Goal: Task Accomplishment & Management: Complete application form

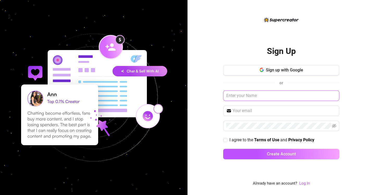
click at [247, 93] on input "text" at bounding box center [281, 95] width 116 height 10
type input "huki"
click at [238, 113] on input "text" at bounding box center [285, 111] width 104 height 6
click at [239, 109] on input "text" at bounding box center [285, 111] width 104 height 6
paste input "[EMAIL_ADDRESS][DOMAIN_NAME]"
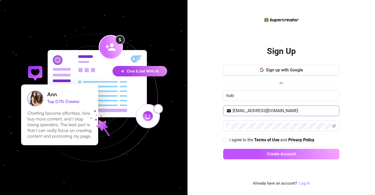
type input "[EMAIL_ADDRESS][DOMAIN_NAME]"
click at [226, 138] on input "I agree to the Terms of Use and Privacy Policy" at bounding box center [225, 140] width 4 height 4
checkbox input "true"
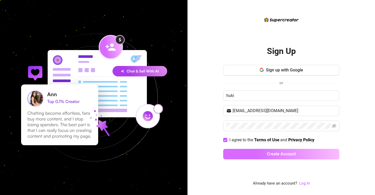
click at [256, 152] on button "Create Account" at bounding box center [281, 154] width 116 height 10
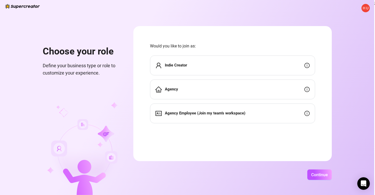
click at [223, 84] on div "Agency" at bounding box center [232, 89] width 165 height 20
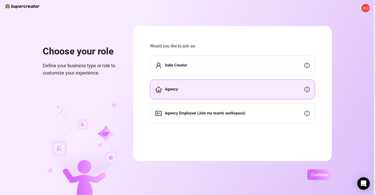
click at [315, 175] on span "Continue" at bounding box center [319, 174] width 17 height 5
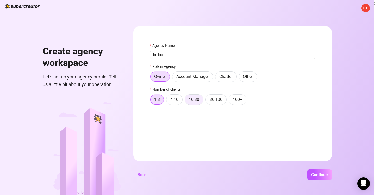
type input "huliou"
click at [193, 101] on span "10-30" at bounding box center [194, 99] width 10 height 5
click at [186, 101] on input "10-30" at bounding box center [186, 101] width 0 height 0
click at [174, 103] on label "4-10" at bounding box center [174, 99] width 16 height 10
click at [168, 101] on input "4-10" at bounding box center [168, 101] width 0 height 0
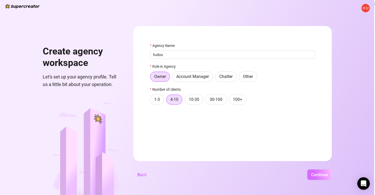
click at [321, 171] on button "Continue" at bounding box center [319, 174] width 24 height 10
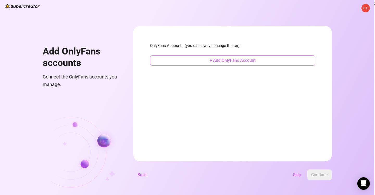
click at [235, 65] on button "+ Add OnlyFans Account" at bounding box center [232, 60] width 165 height 10
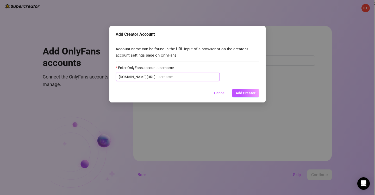
click at [166, 77] on input "Enter OnlyFans account username" at bounding box center [187, 77] width 60 height 6
paste input "@nefeli_papadakh"
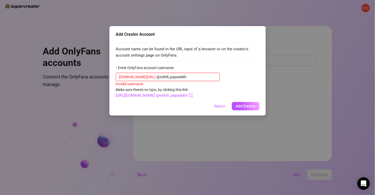
click at [157, 76] on input "@nefeli_papadakh" at bounding box center [187, 77] width 60 height 6
click at [180, 94] on link "[URL][DOMAIN_NAME] nefeli_papadakh" at bounding box center [153, 95] width 74 height 5
click at [157, 77] on input "nefeli_papadakh" at bounding box center [187, 77] width 60 height 6
type input "@nefeli_papadakh"
click at [171, 76] on input "@nefeli_papadakh" at bounding box center [187, 77] width 60 height 6
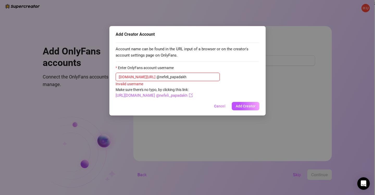
click at [171, 76] on input "@nefeli_papadakh" at bounding box center [187, 77] width 60 height 6
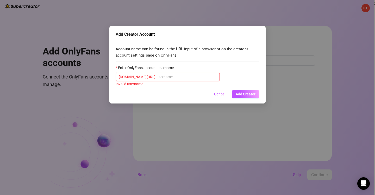
paste input "text"
click at [157, 74] on input "Enter OnlyFans account username" at bounding box center [187, 77] width 60 height 6
paste input "nefeli_papadakh"
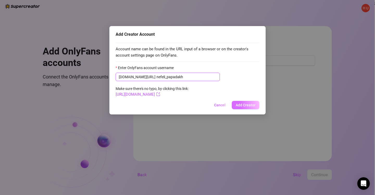
type input "nefeli_papadakh"
click at [244, 106] on span "Add Creator" at bounding box center [246, 105] width 20 height 4
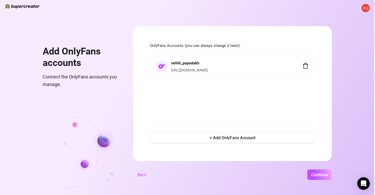
click at [183, 69] on link "[URL][DOMAIN_NAME]" at bounding box center [189, 70] width 37 height 4
click at [193, 67] on div "nefeli_papadakh [URL][DOMAIN_NAME]" at bounding box center [236, 66] width 131 height 13
click at [162, 68] on img at bounding box center [161, 66] width 7 height 5
click at [166, 138] on button "+ Add OnlyFans Account" at bounding box center [232, 138] width 165 height 10
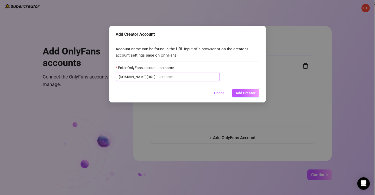
click at [157, 78] on input "Enter OnlyFans account username" at bounding box center [187, 77] width 60 height 6
click at [157, 77] on input "Enter OnlyFans account username" at bounding box center [187, 77] width 60 height 6
paste input "nyaomee"
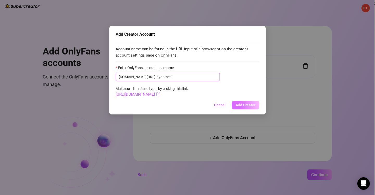
type input "nyaomee"
click at [249, 104] on span "Add Creator" at bounding box center [246, 105] width 20 height 4
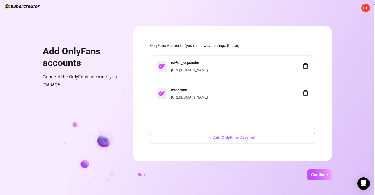
click at [216, 137] on span "+ Add OnlyFans Account" at bounding box center [233, 137] width 46 height 5
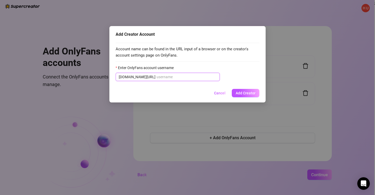
click at [157, 77] on input "Enter OnlyFans account username" at bounding box center [187, 77] width 60 height 6
paste input "florlopezzz"
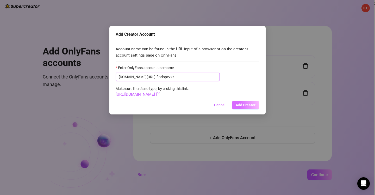
type input "florlopezzz"
click at [245, 103] on span "Add Creator" at bounding box center [246, 105] width 20 height 4
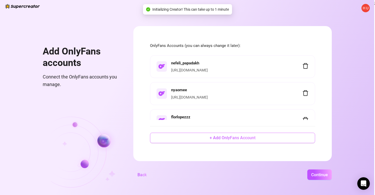
click at [195, 135] on button "+ Add OnlyFans Account" at bounding box center [232, 138] width 165 height 10
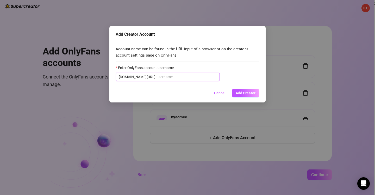
click at [158, 78] on input "Enter OnlyFans account username" at bounding box center [187, 77] width 60 height 6
paste input "xcamilaluv69"
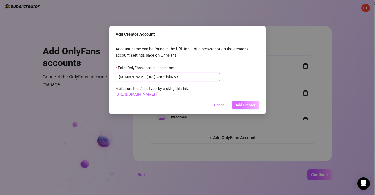
type input "xcamilaluv69"
click at [242, 106] on span "Add Creator" at bounding box center [246, 105] width 20 height 4
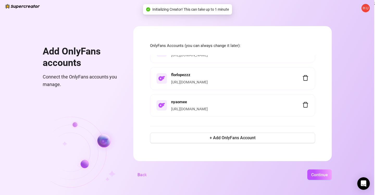
scroll to position [39, 0]
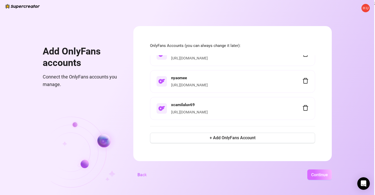
click at [326, 173] on span "Continue" at bounding box center [319, 174] width 17 height 5
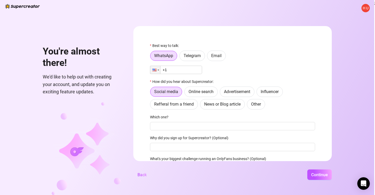
click at [227, 56] on div "WhatsApp Telegram Email" at bounding box center [232, 56] width 165 height 10
click at [220, 56] on span "Email" at bounding box center [216, 55] width 10 height 5
click at [209, 57] on input "Email" at bounding box center [209, 57] width 0 height 0
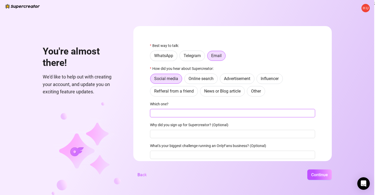
click at [167, 113] on input "Which one?" at bounding box center [232, 113] width 165 height 8
type input "n"
type input "u"
click at [195, 82] on label "Online search" at bounding box center [200, 78] width 33 height 10
click at [186, 80] on input "Online search" at bounding box center [186, 80] width 0 height 0
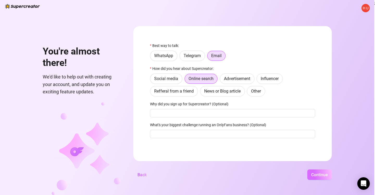
click at [315, 172] on span "Continue" at bounding box center [319, 174] width 17 height 5
